Goal: Task Accomplishment & Management: Manage account settings

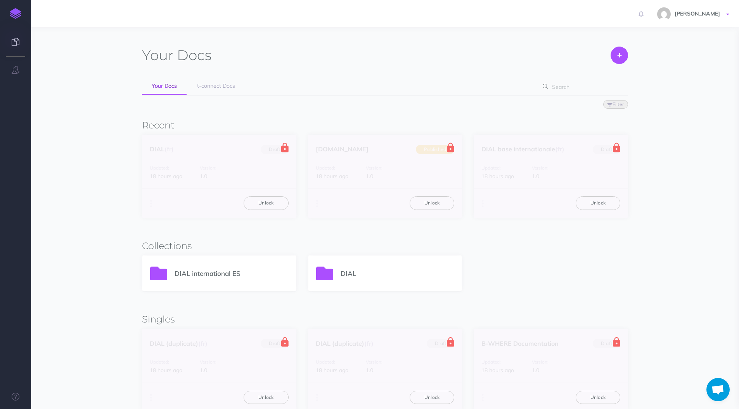
click at [687, 15] on span "[PERSON_NAME]" at bounding box center [697, 13] width 53 height 7
click at [654, 40] on link "Account Settings" at bounding box center [682, 44] width 97 height 14
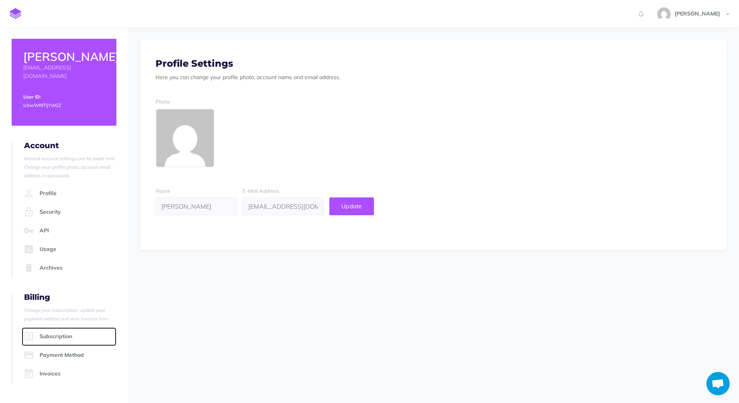
click at [57, 339] on link "Subscription" at bounding box center [69, 336] width 95 height 19
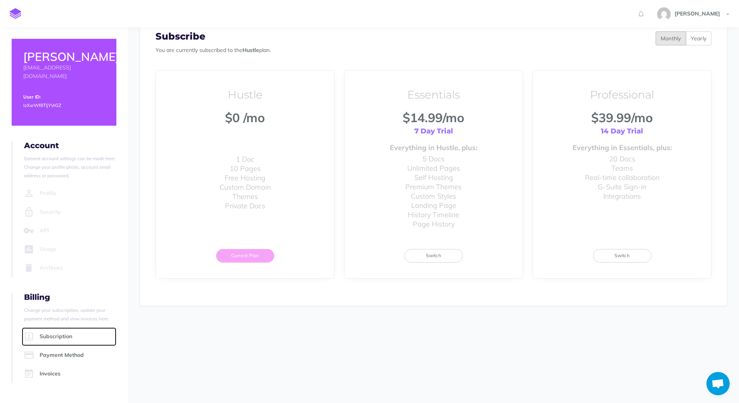
scroll to position [33, 0]
click at [708, 10] on span "[PERSON_NAME]" at bounding box center [697, 13] width 53 height 7
click at [138, 181] on div "Profile Settings Here you can change your profile photo, account name and email…" at bounding box center [433, 163] width 599 height 303
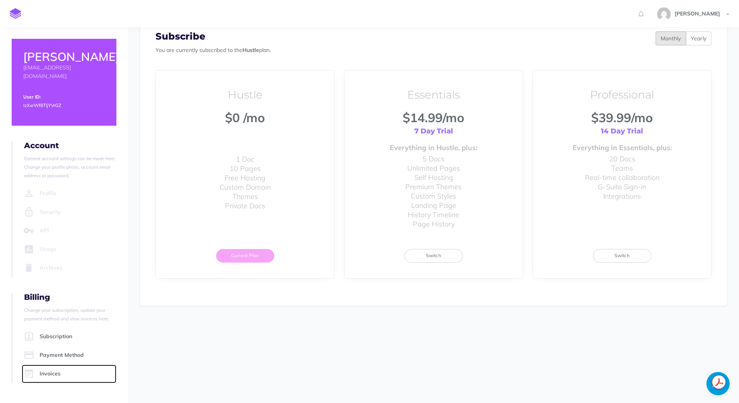
click at [58, 372] on link "Invoices" at bounding box center [69, 374] width 95 height 19
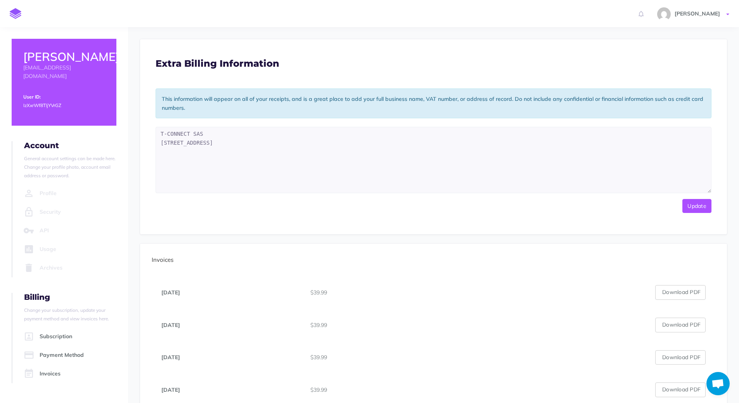
click at [692, 15] on span "[PERSON_NAME]" at bounding box center [697, 13] width 53 height 7
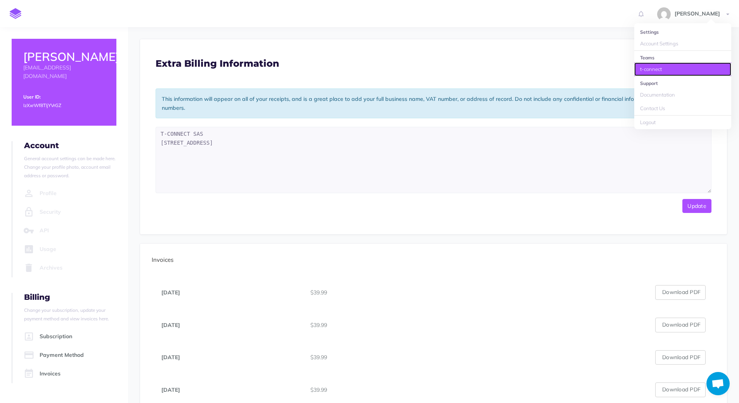
click at [645, 69] on link "t-connect" at bounding box center [682, 69] width 97 height 14
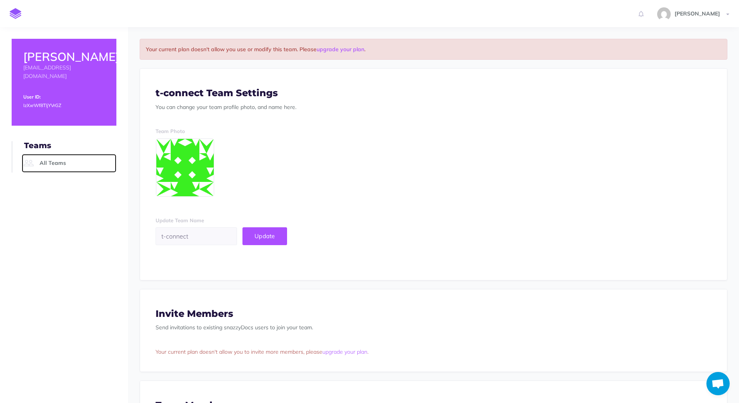
click at [57, 154] on link "All Teams" at bounding box center [69, 163] width 95 height 19
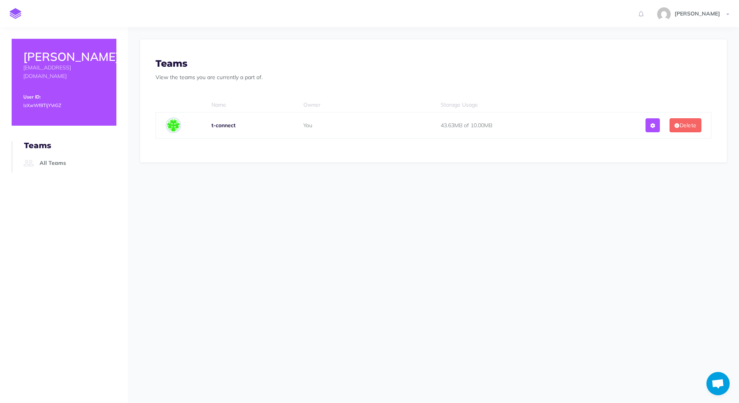
click at [220, 126] on b "t-connect" at bounding box center [223, 125] width 24 height 7
click at [711, 15] on span "[PERSON_NAME]" at bounding box center [697, 13] width 53 height 7
click at [648, 41] on link "Account Settings" at bounding box center [682, 44] width 97 height 14
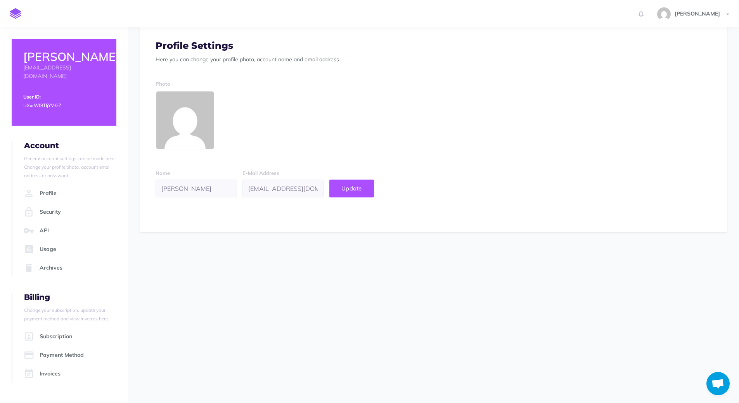
scroll to position [33, 0]
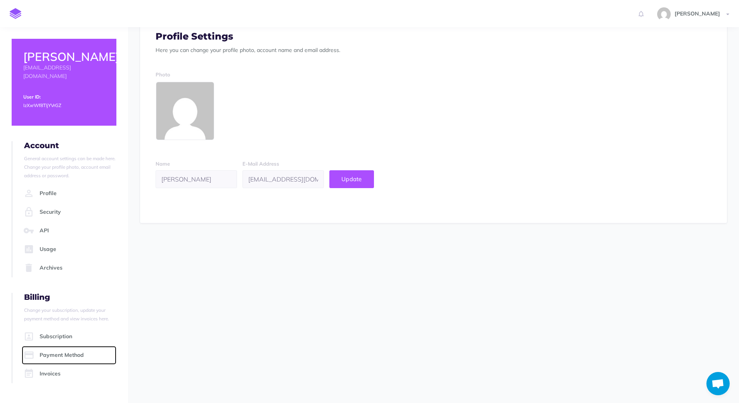
click at [54, 356] on link "Payment Method" at bounding box center [69, 355] width 95 height 19
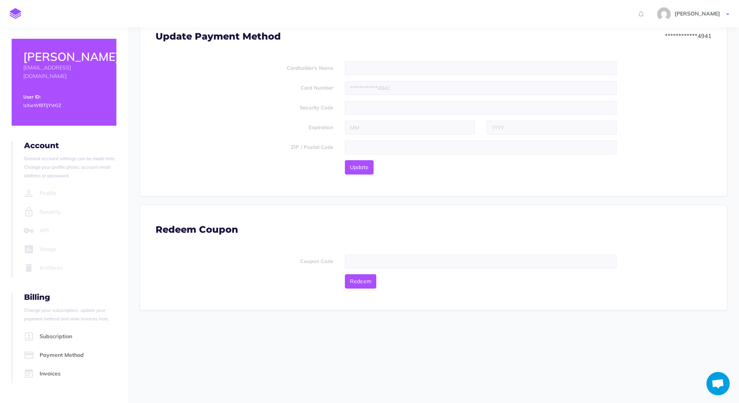
click at [715, 13] on span "[PERSON_NAME]" at bounding box center [697, 13] width 53 height 7
click at [662, 120] on link "Logout" at bounding box center [682, 123] width 97 height 14
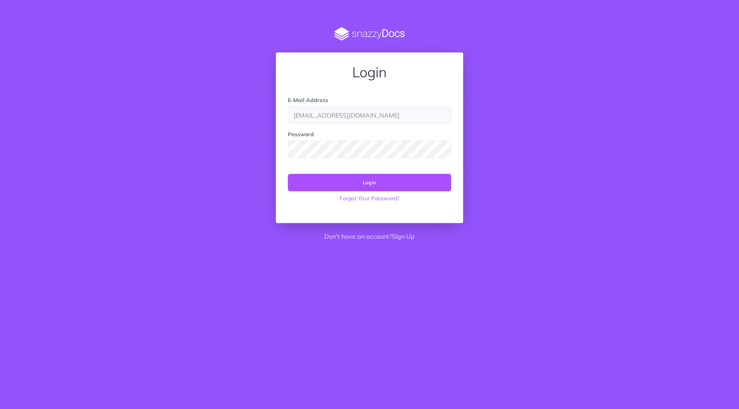
click at [371, 120] on input "[EMAIL_ADDRESS][DOMAIN_NAME]" at bounding box center [369, 115] width 163 height 18
type input "[PERSON_NAME][EMAIL_ADDRESS][DOMAIN_NAME]"
click at [374, 180] on button "Login" at bounding box center [369, 182] width 163 height 17
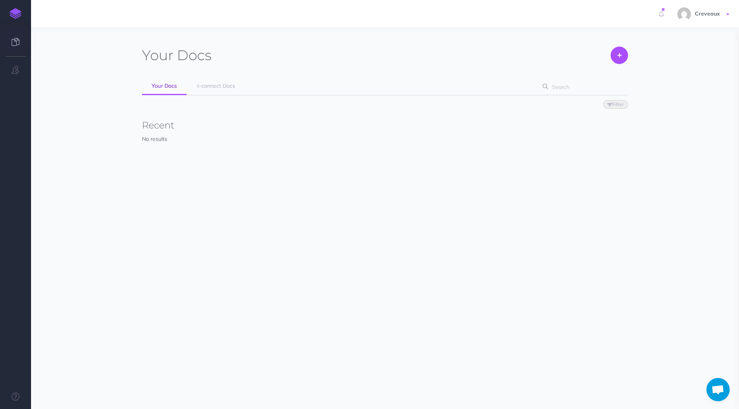
click at [709, 12] on span "Creveaux" at bounding box center [707, 13] width 33 height 7
click at [671, 41] on link "Account Settings" at bounding box center [682, 44] width 97 height 14
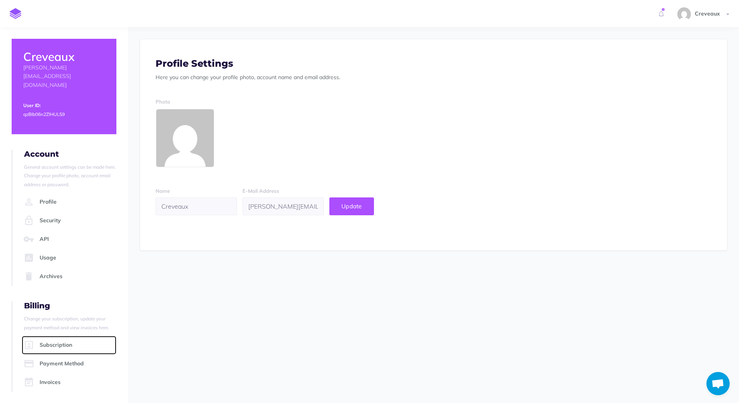
click at [57, 336] on link "Subscription" at bounding box center [69, 345] width 95 height 19
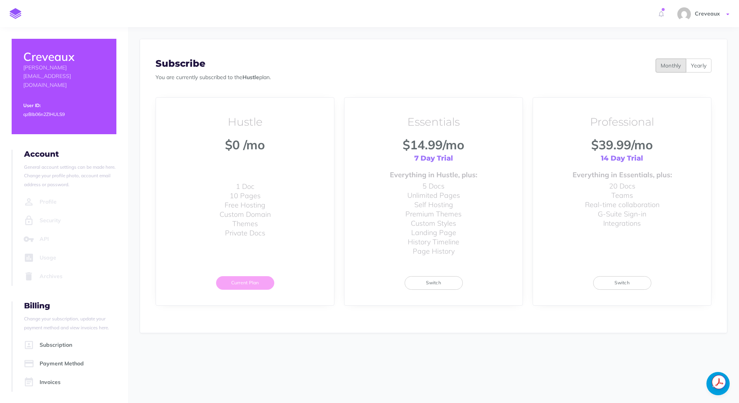
click at [709, 17] on link "Creveaux" at bounding box center [703, 13] width 69 height 27
click at [659, 81] on link "t-connect" at bounding box center [682, 83] width 97 height 14
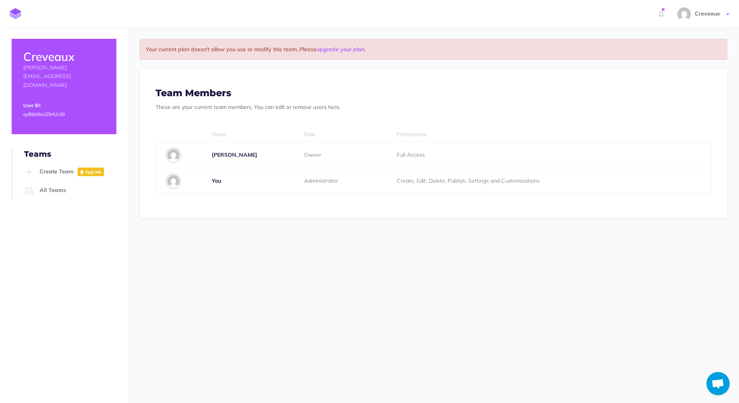
click at [712, 17] on span "Creveaux" at bounding box center [707, 13] width 33 height 7
click at [676, 40] on link "Account Settings" at bounding box center [682, 44] width 97 height 14
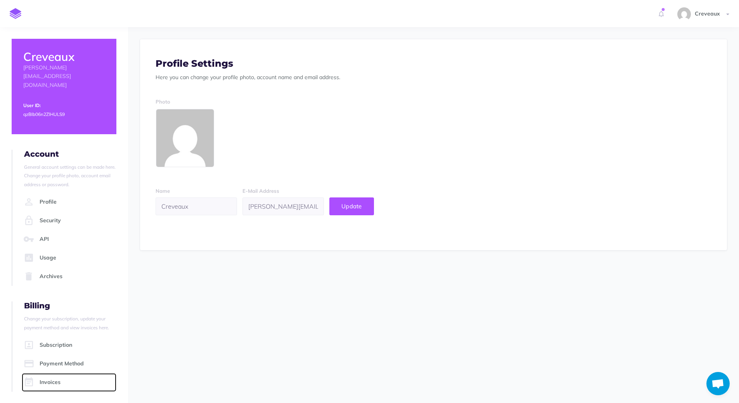
click at [57, 373] on link "Invoices" at bounding box center [69, 382] width 95 height 19
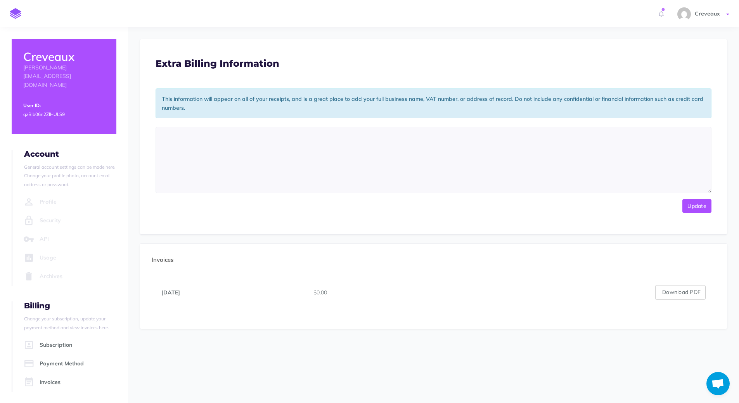
click at [705, 17] on link "Creveaux" at bounding box center [703, 13] width 69 height 27
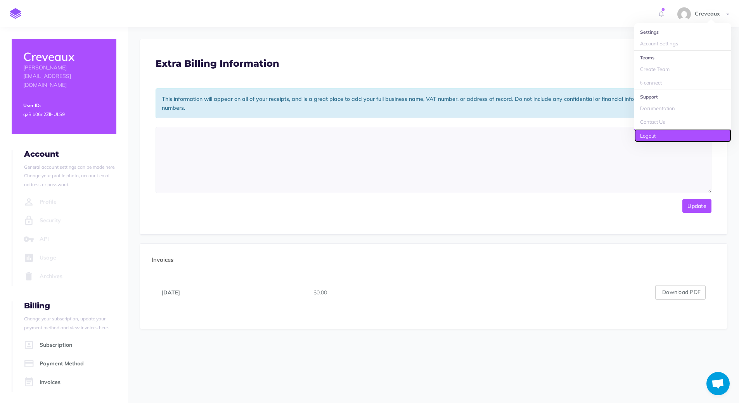
click at [662, 131] on link "Logout" at bounding box center [682, 136] width 97 height 14
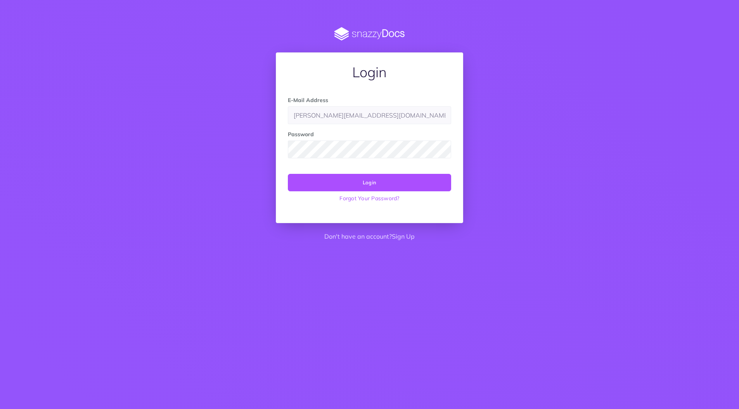
click at [375, 120] on input "[PERSON_NAME][EMAIL_ADDRESS][DOMAIN_NAME]" at bounding box center [369, 115] width 163 height 18
type input "[PERSON_NAME][EMAIL_ADDRESS][DOMAIN_NAME]"
click at [366, 179] on button "Login" at bounding box center [369, 182] width 163 height 17
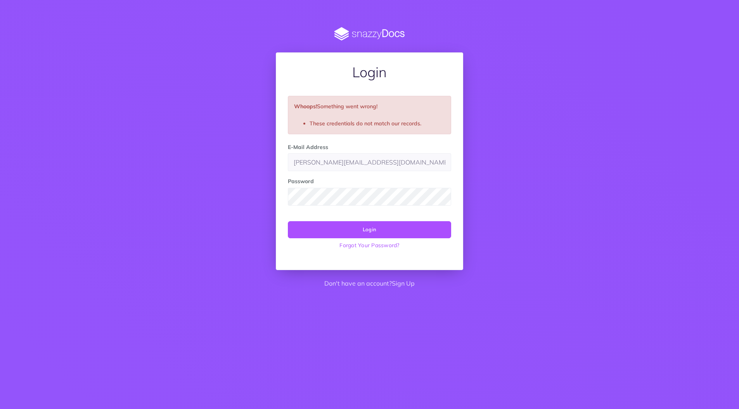
click at [368, 158] on input "[PERSON_NAME][EMAIL_ADDRESS][DOMAIN_NAME]" at bounding box center [369, 162] width 163 height 18
type input "[EMAIL_ADDRESS][DOMAIN_NAME]"
click at [377, 227] on button "Login" at bounding box center [369, 229] width 163 height 17
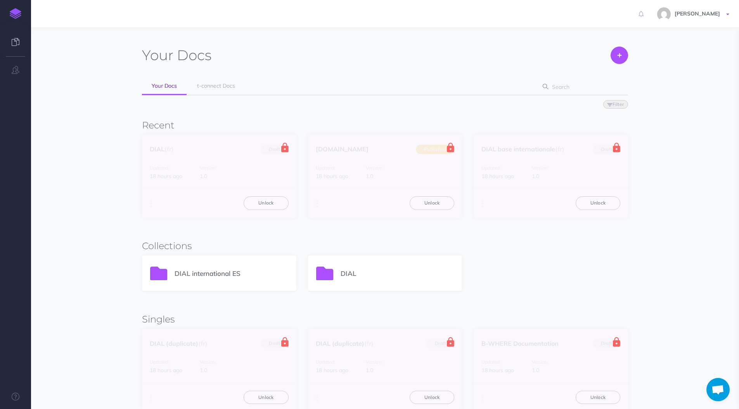
click at [711, 16] on span "[PERSON_NAME]" at bounding box center [697, 13] width 53 height 7
click at [659, 43] on link "Account Settings" at bounding box center [682, 44] width 97 height 14
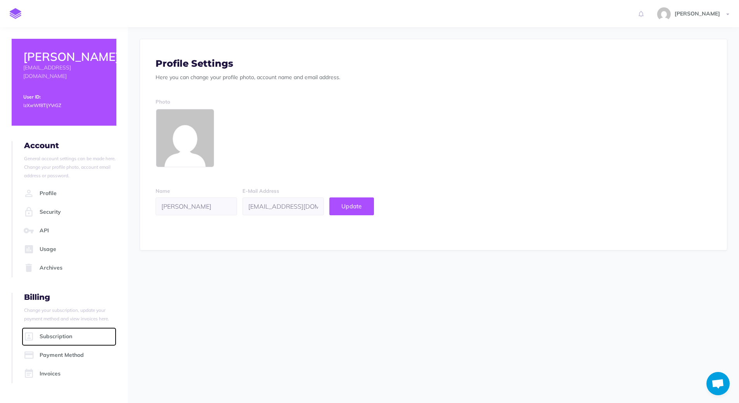
click at [56, 330] on link "Subscription" at bounding box center [69, 336] width 95 height 19
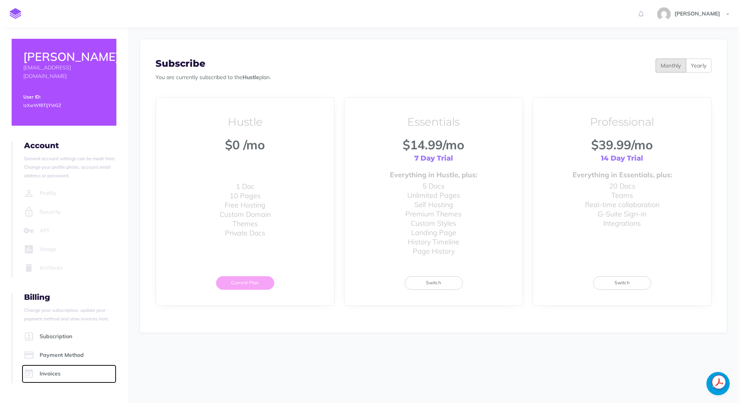
click at [59, 370] on link "Invoices" at bounding box center [69, 374] width 95 height 19
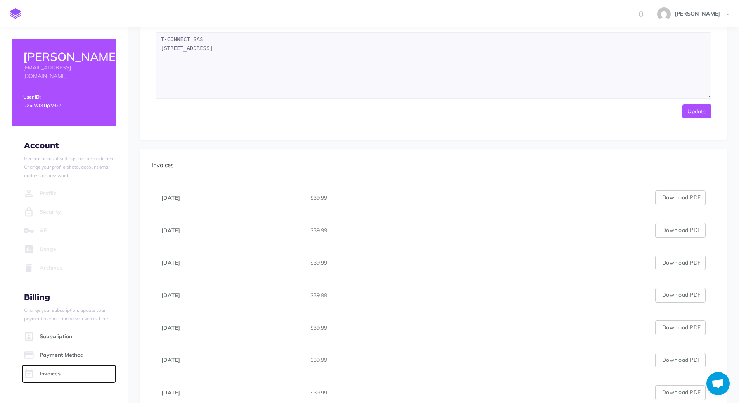
scroll to position [95, 0]
